Goal: Communication & Community: Ask a question

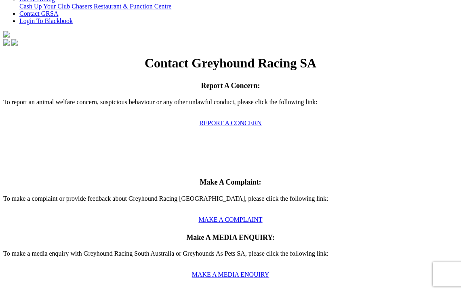
scroll to position [216, 0]
type input "[PERSON_NAME]"
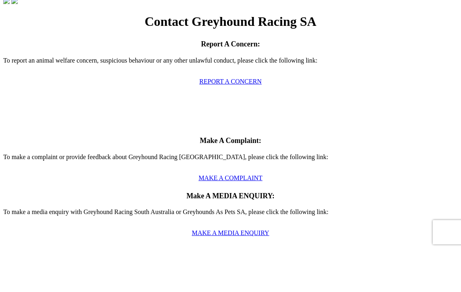
type input "[PERSON_NAME]"
type input "[EMAIL_ADDRESS][DOMAIN_NAME]"
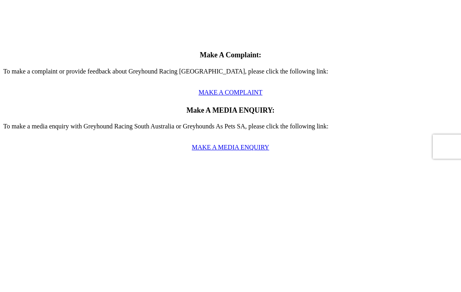
type input "Contact Details"
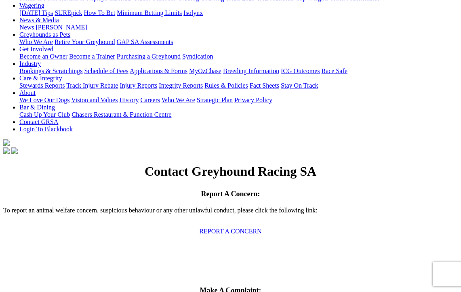
scroll to position [107, 0]
type textarea "Hi Team, I am the syndicate manager for Trophy Darts trained by Paul Falange"
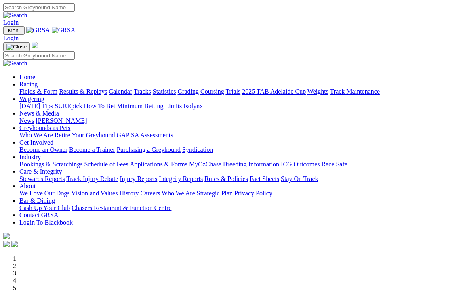
scroll to position [3, 0]
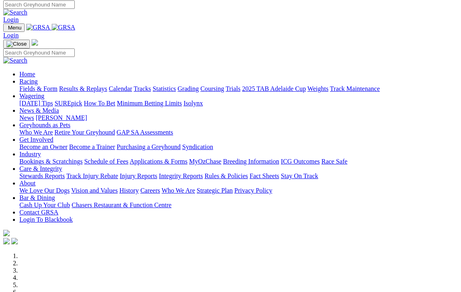
click at [58, 209] on link "Contact GRSA" at bounding box center [38, 212] width 39 height 7
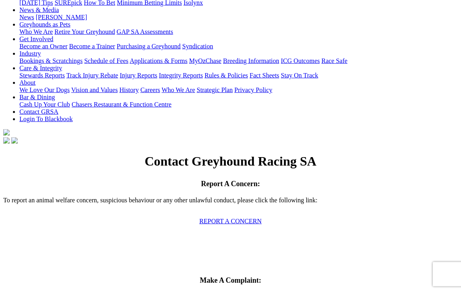
scroll to position [128, 0]
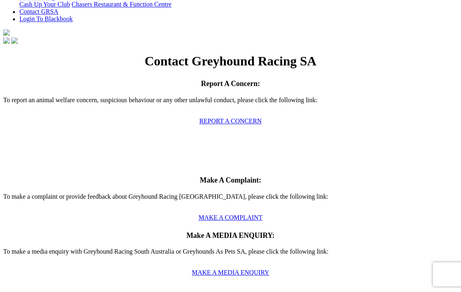
scroll to position [224, 0]
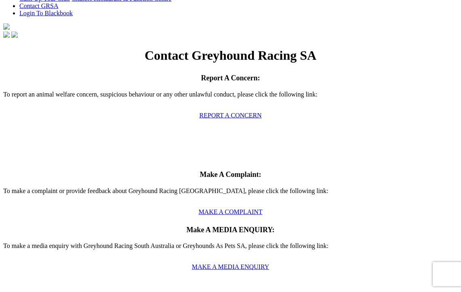
type input "[PERSON_NAME]"
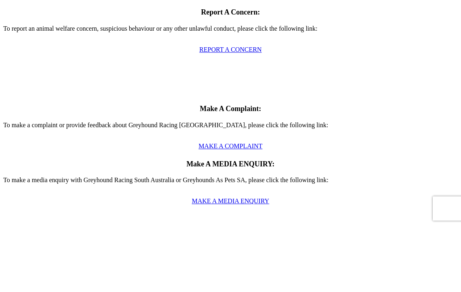
type input "[PERSON_NAME]"
type input "[EMAIL_ADDRESS][DOMAIN_NAME]"
type input "Contact Details"
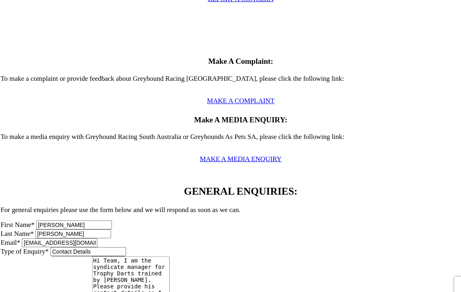
scroll to position [343, 0]
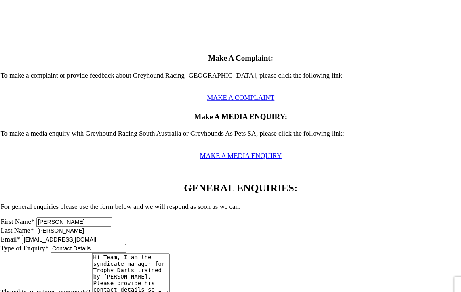
type textarea "Hi Team, I am the syndicate manager for Trophy Darts trained by [PERSON_NAME]. …"
click at [36, 280] on input "Contact us" at bounding box center [19, 284] width 32 height 8
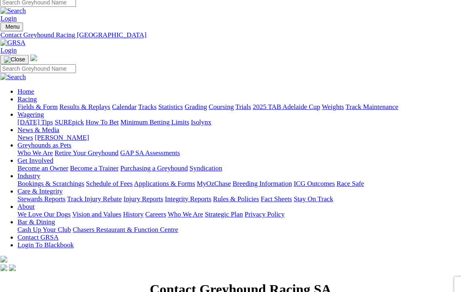
scroll to position [0, 0]
